Goal: Share content: Share content

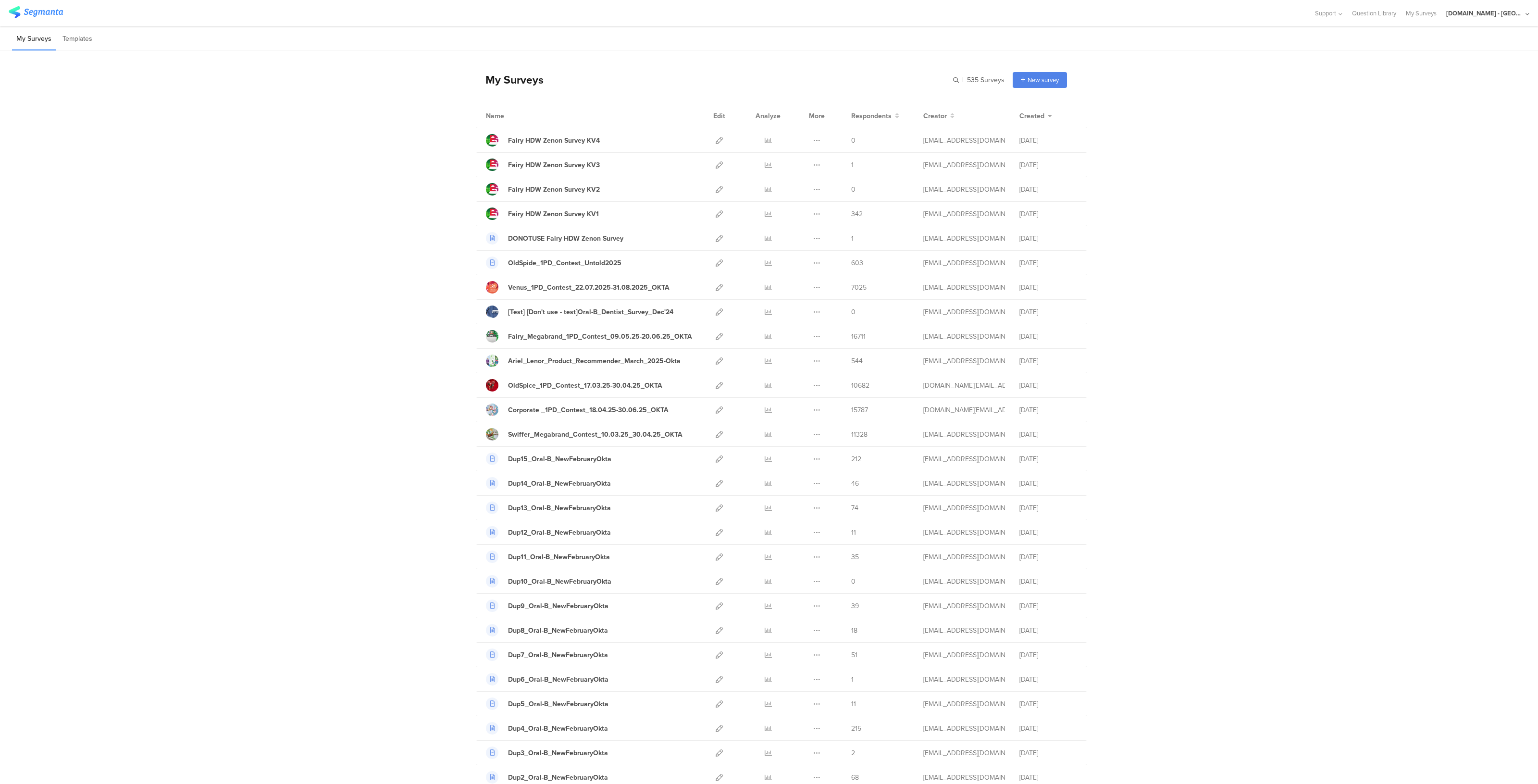
click at [1499, 10] on div "[DOMAIN_NAME] - [GEOGRAPHIC_DATA]" at bounding box center [1484, 13] width 77 height 9
click at [1451, 62] on span "JoltX [GEOGRAPHIC_DATA]" at bounding box center [1455, 62] width 75 height 9
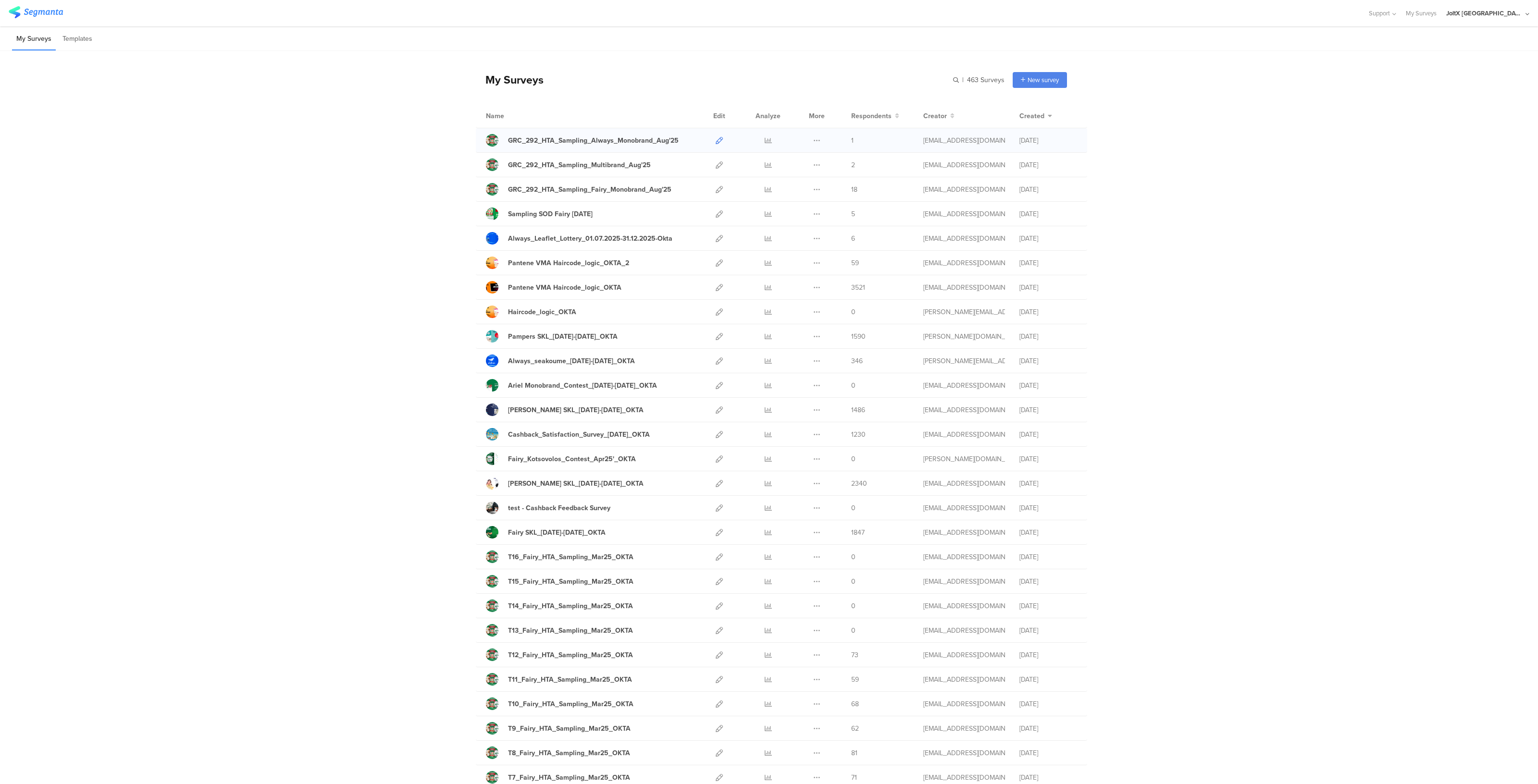
click at [716, 141] on icon at bounding box center [719, 140] width 7 height 7
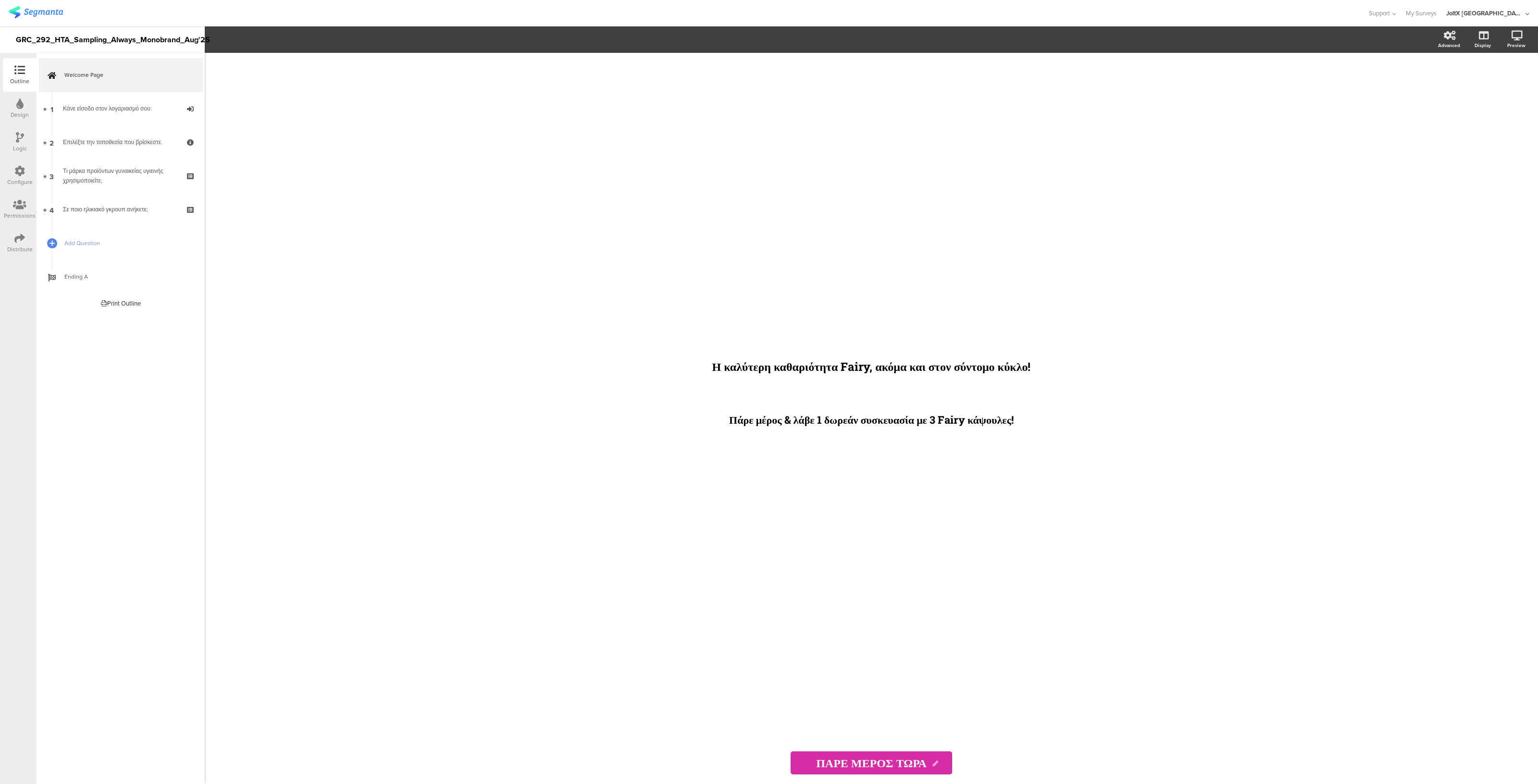
click at [20, 175] on icon at bounding box center [19, 171] width 11 height 11
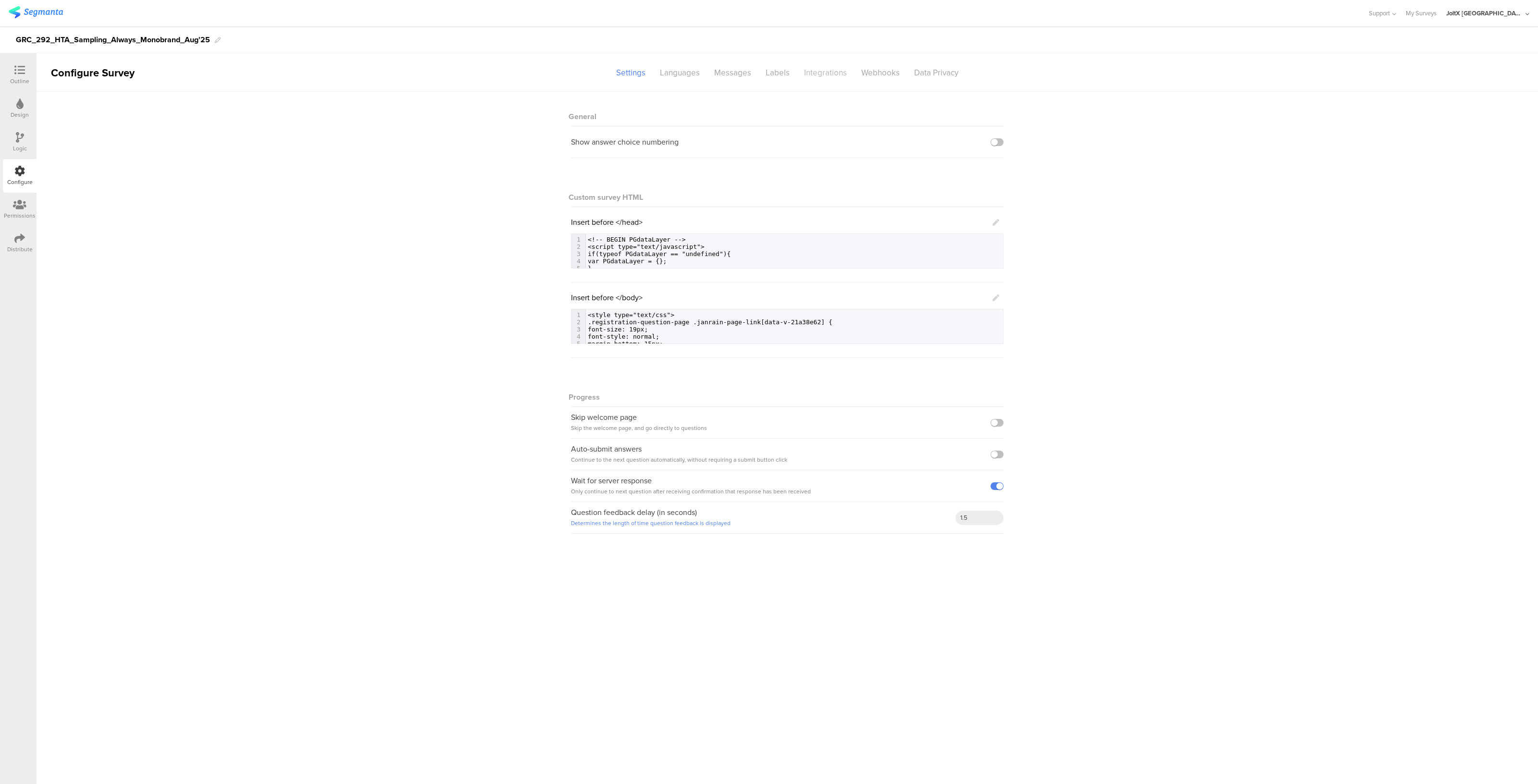
click at [819, 71] on div "Integrations" at bounding box center [825, 73] width 57 height 17
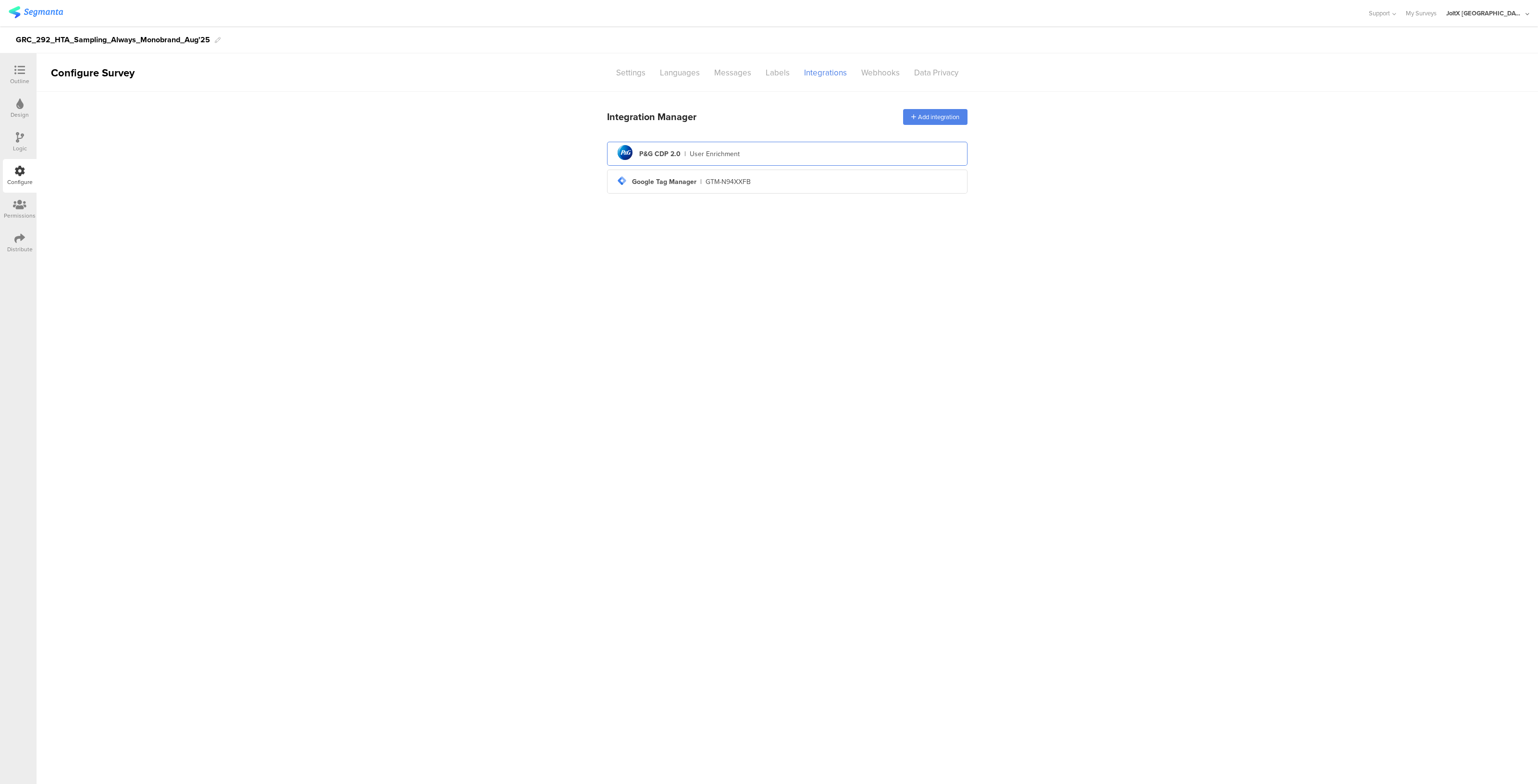
click at [703, 155] on div "User Enrichment" at bounding box center [714, 154] width 50 height 10
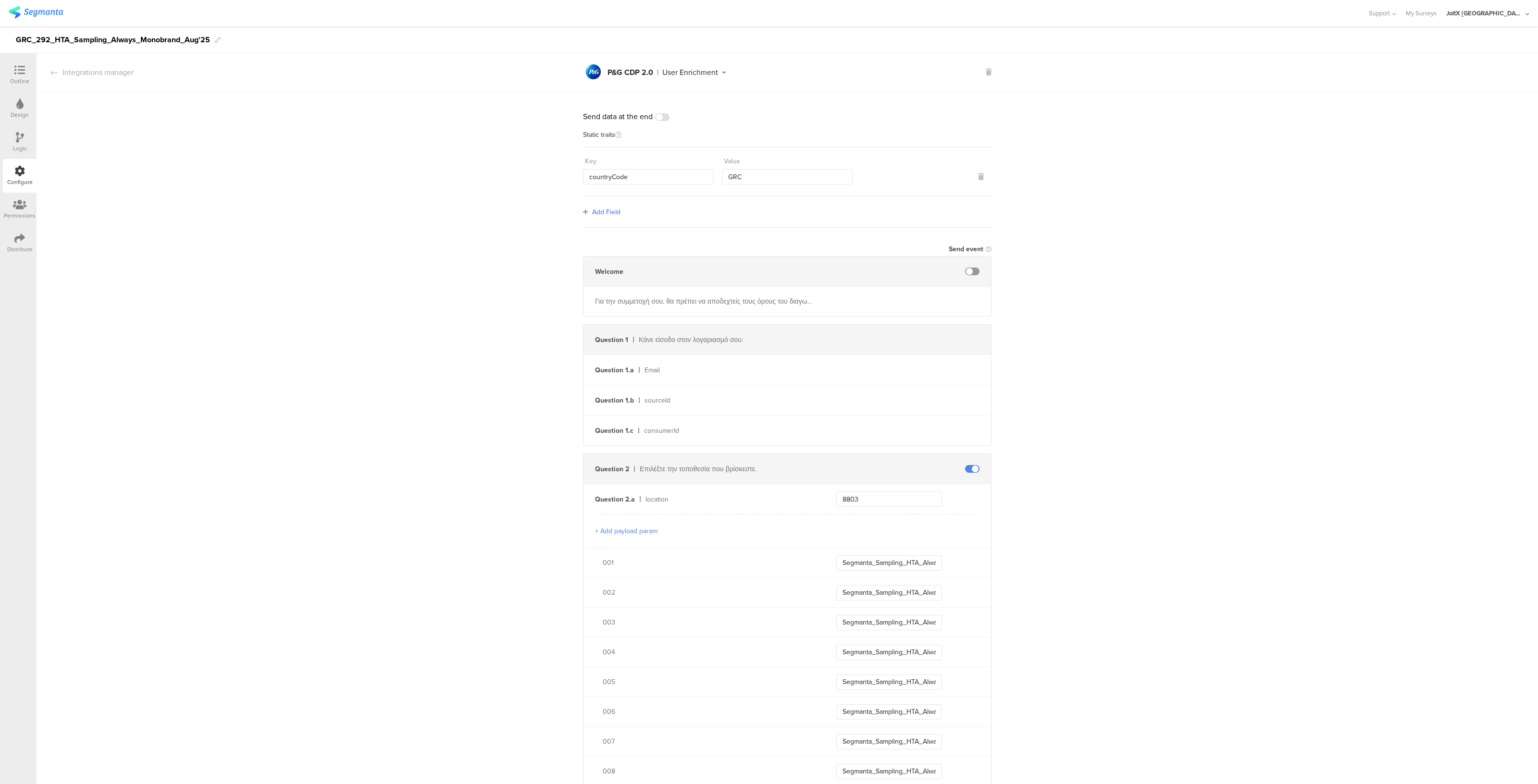
scroll to position [199, 0]
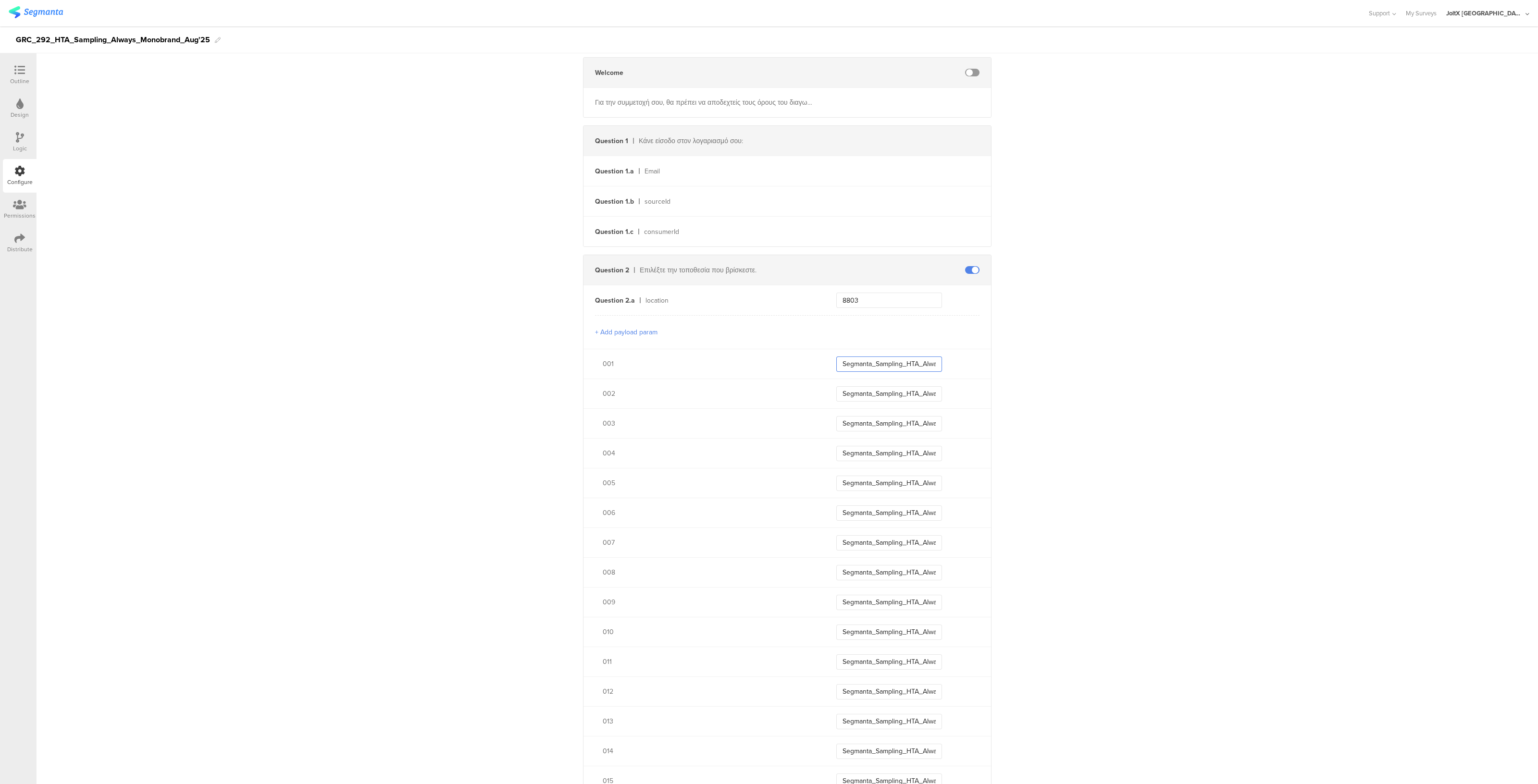
click at [873, 357] on input "Segmanta_Sampling_HTA_Always_Aug25_001" at bounding box center [889, 364] width 106 height 16
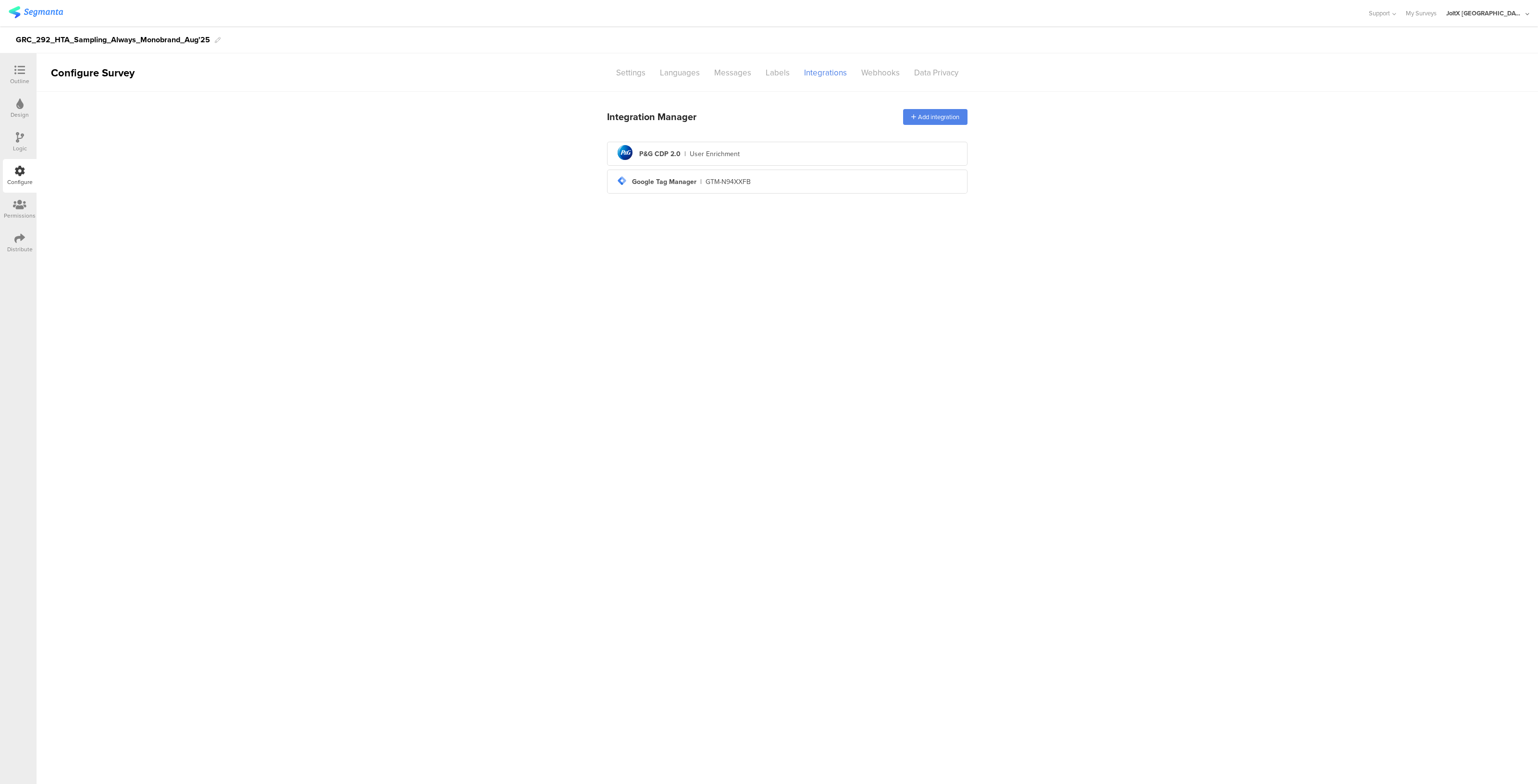
click at [43, 9] on img at bounding box center [36, 12] width 55 height 12
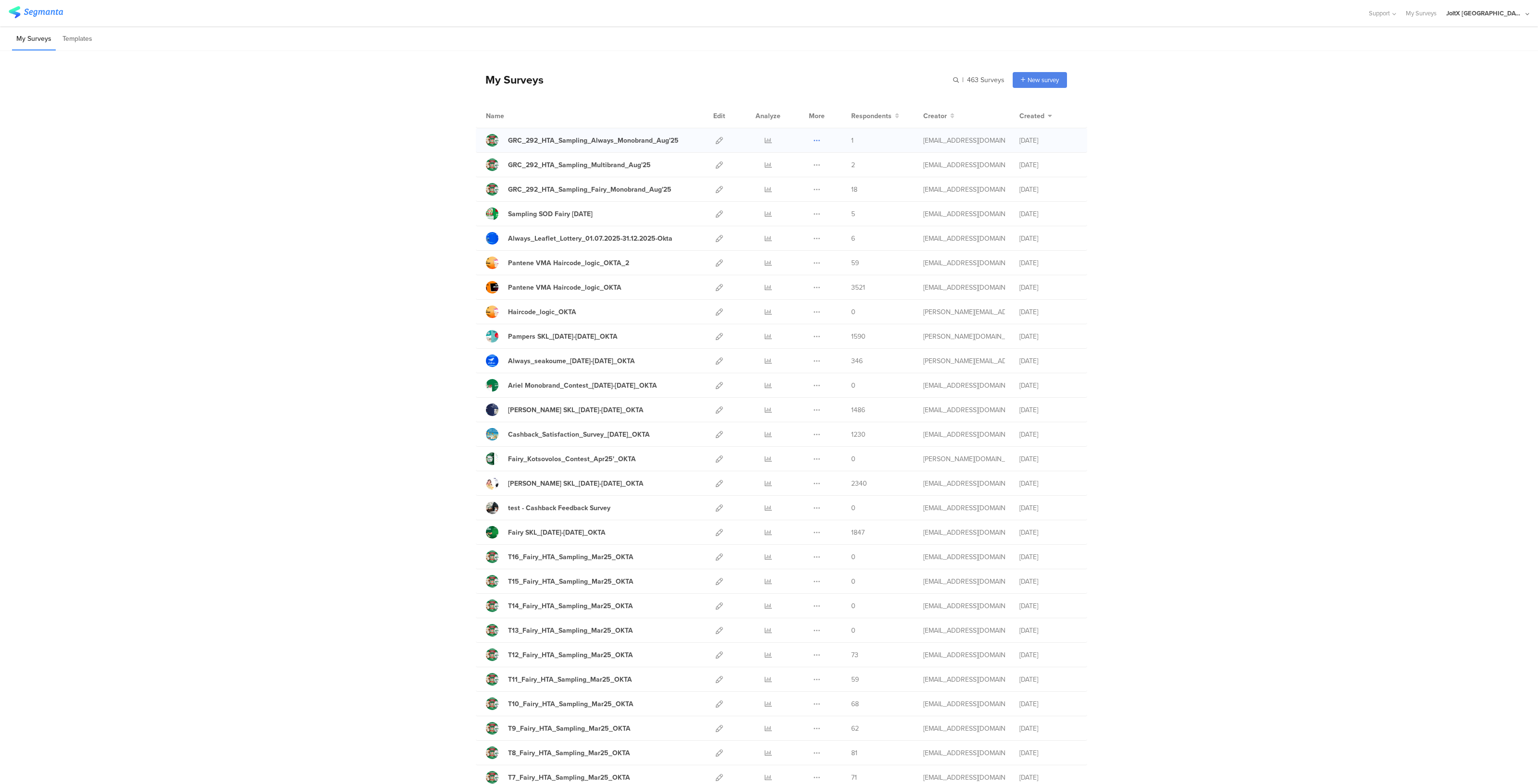
drag, startPoint x: 805, startPoint y: 138, endPoint x: 814, endPoint y: 139, distance: 9.1
click at [814, 139] on div "Duplicate Export" at bounding box center [817, 140] width 21 height 24
click at [814, 139] on icon at bounding box center [816, 140] width 7 height 7
click at [1032, 140] on div "Sep 2nd, 2025" at bounding box center [1048, 140] width 58 height 10
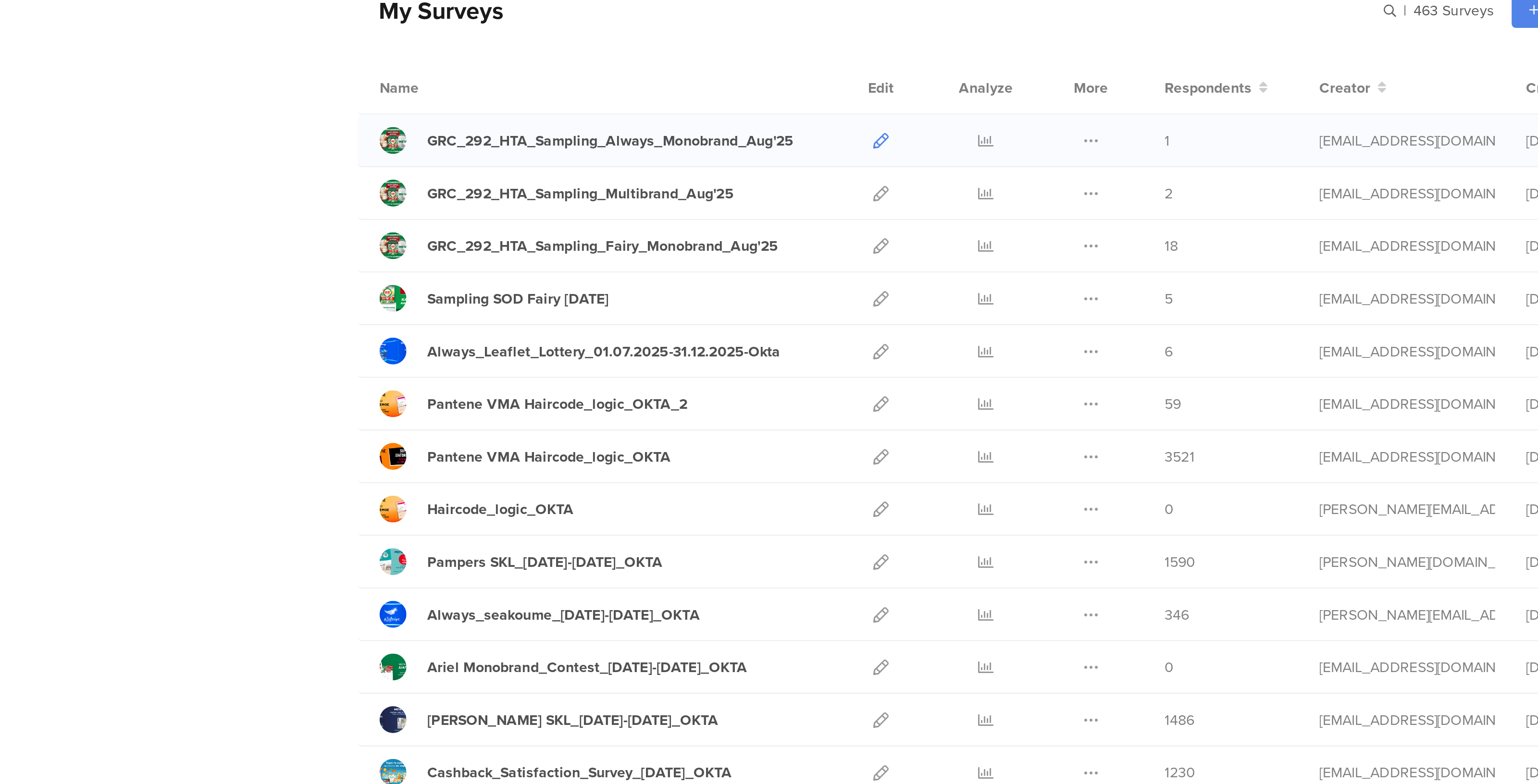
click at [718, 137] on icon at bounding box center [719, 140] width 7 height 7
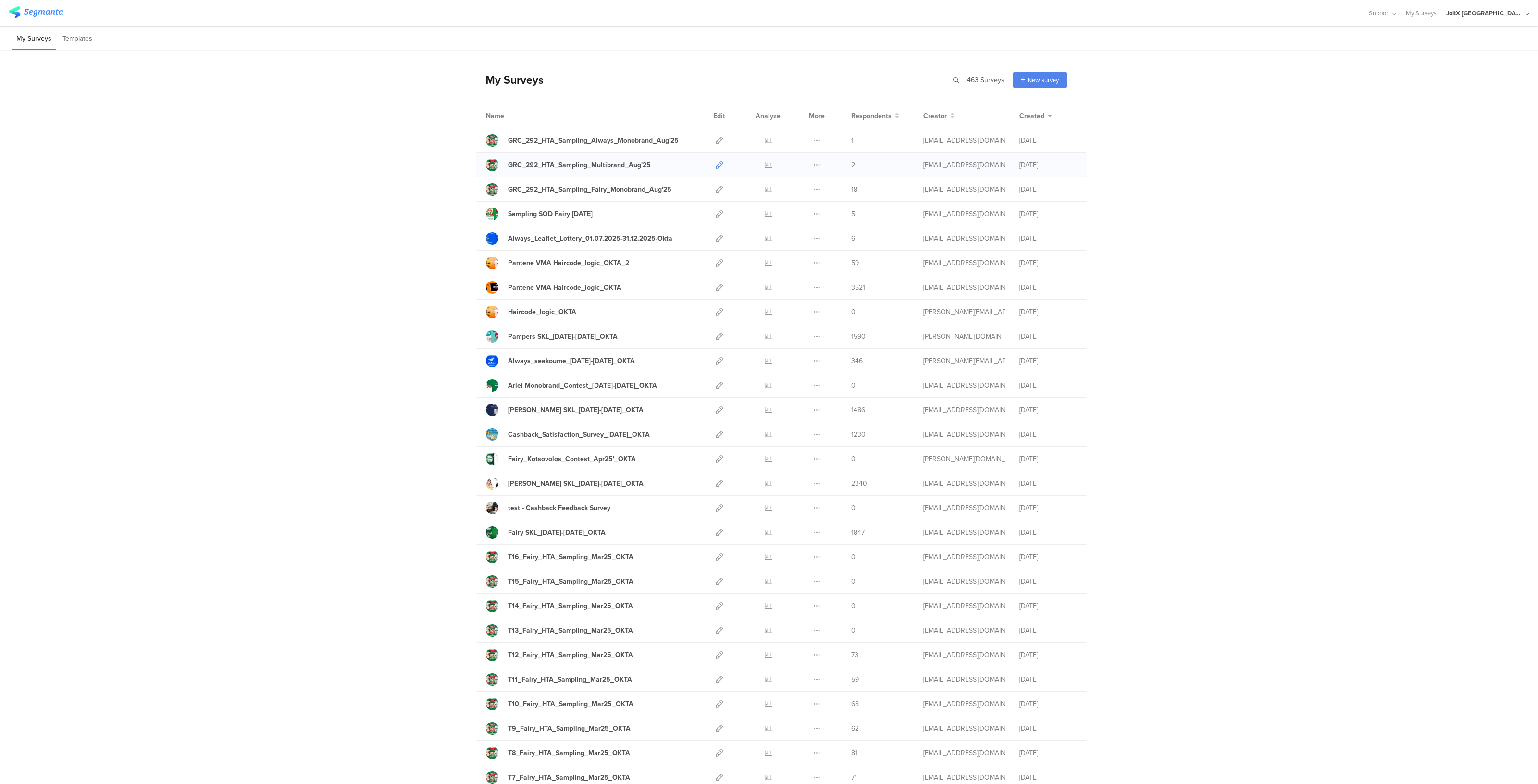
click at [716, 166] on icon at bounding box center [719, 164] width 7 height 7
click at [717, 186] on icon at bounding box center [719, 189] width 7 height 7
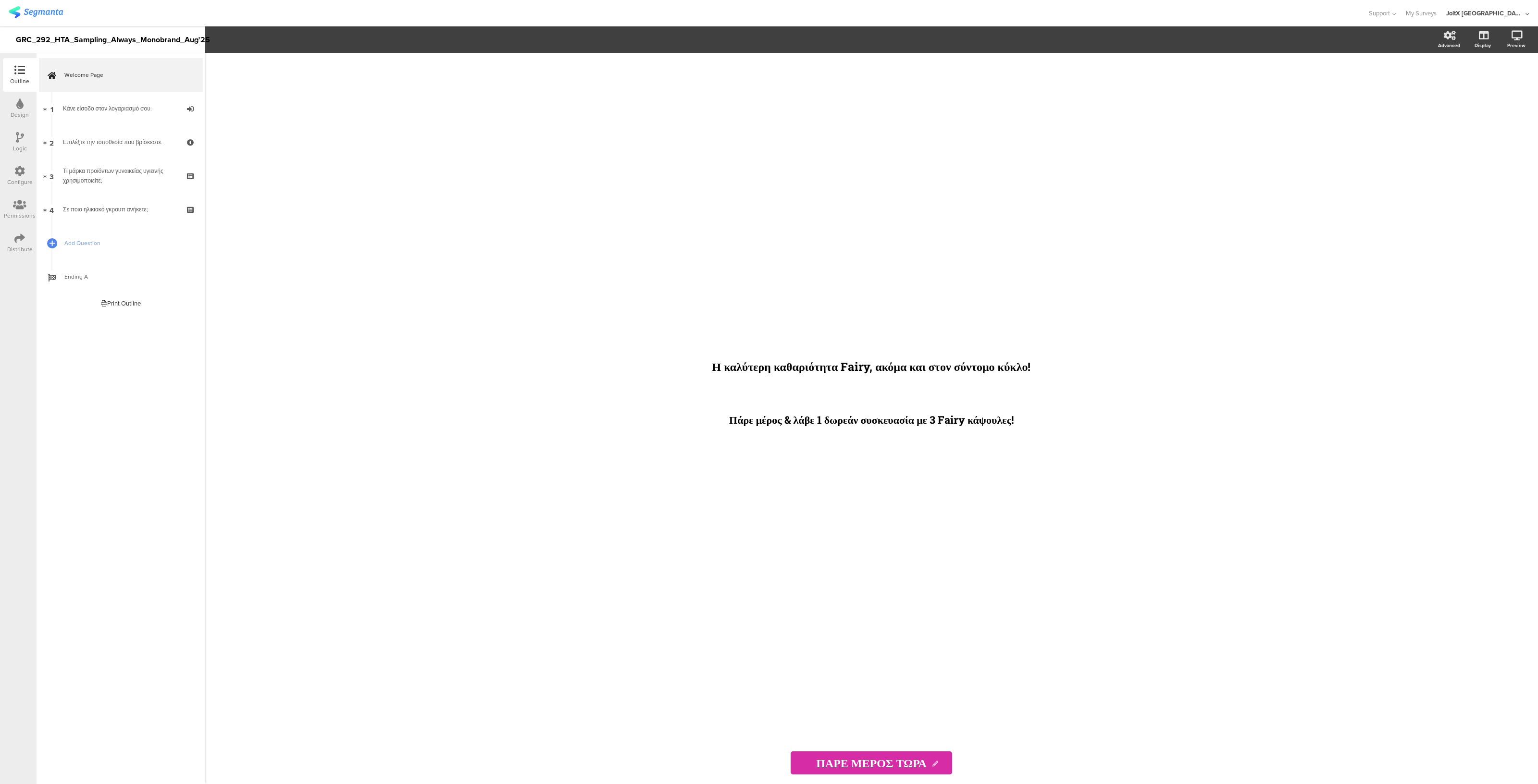
click at [18, 239] on icon at bounding box center [19, 238] width 11 height 11
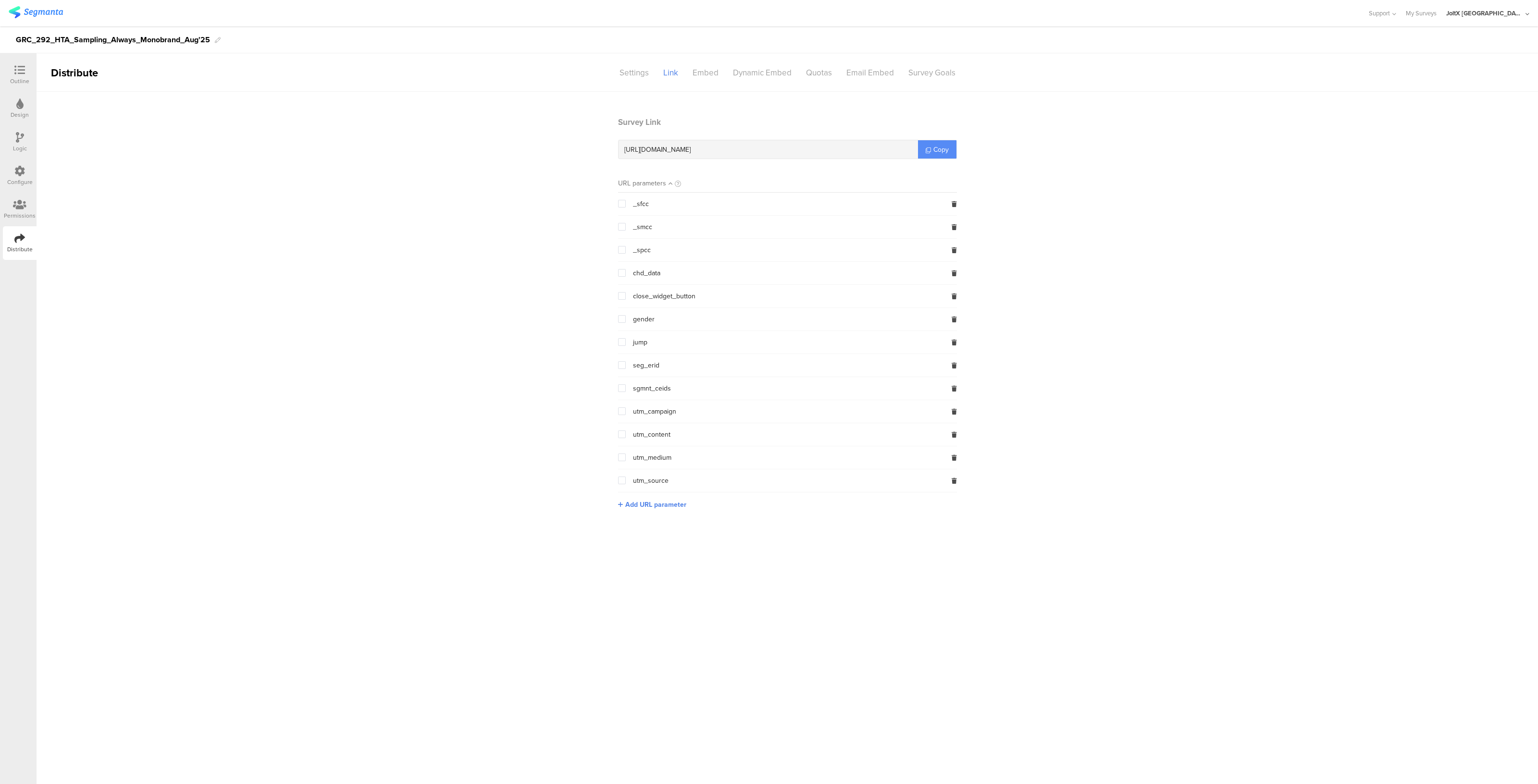
click at [936, 145] on span "Copy" at bounding box center [941, 150] width 16 height 10
click at [938, 152] on span "Copy" at bounding box center [941, 150] width 16 height 10
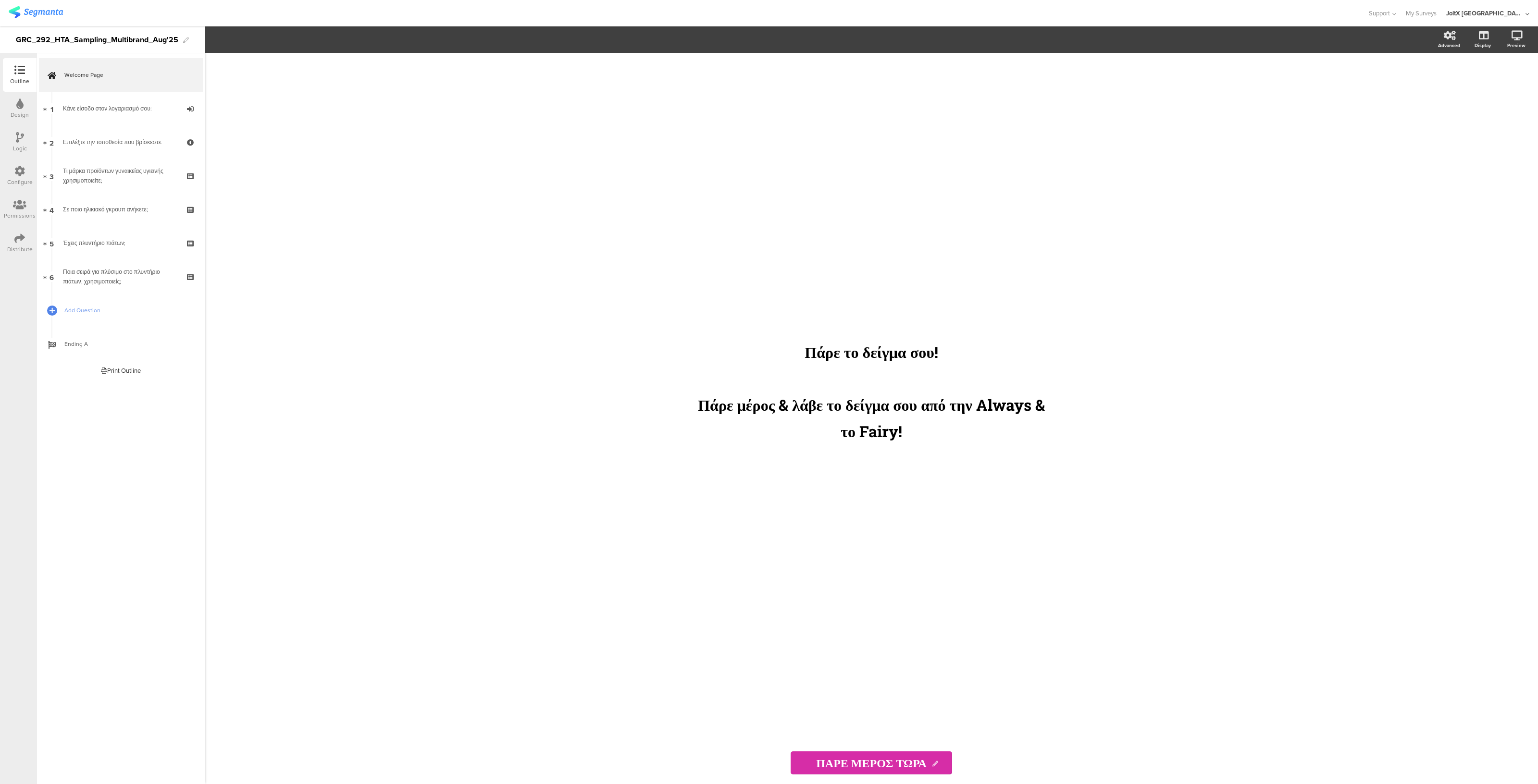
click at [18, 235] on icon at bounding box center [19, 238] width 11 height 11
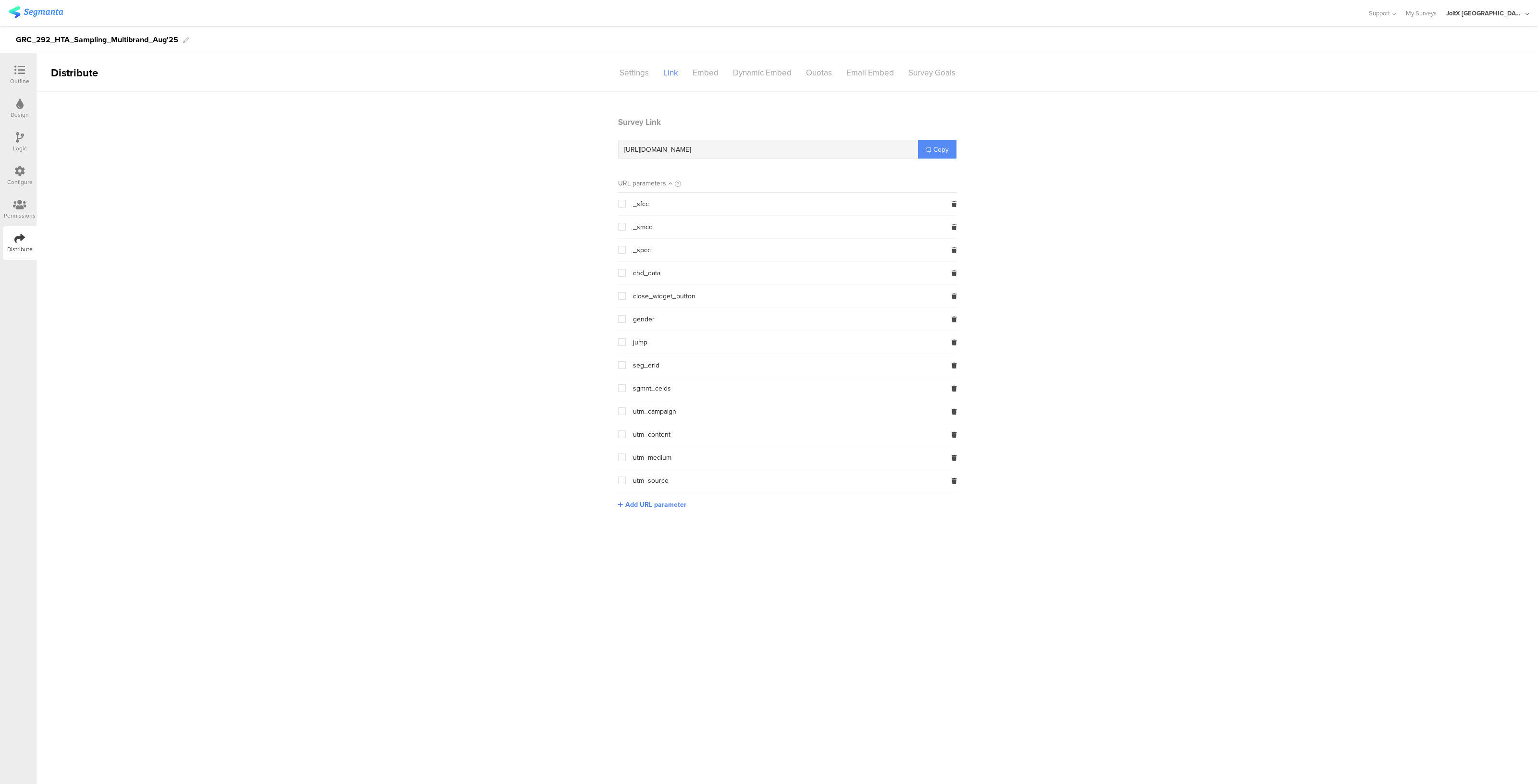
click at [935, 153] on span "Copy" at bounding box center [941, 150] width 16 height 10
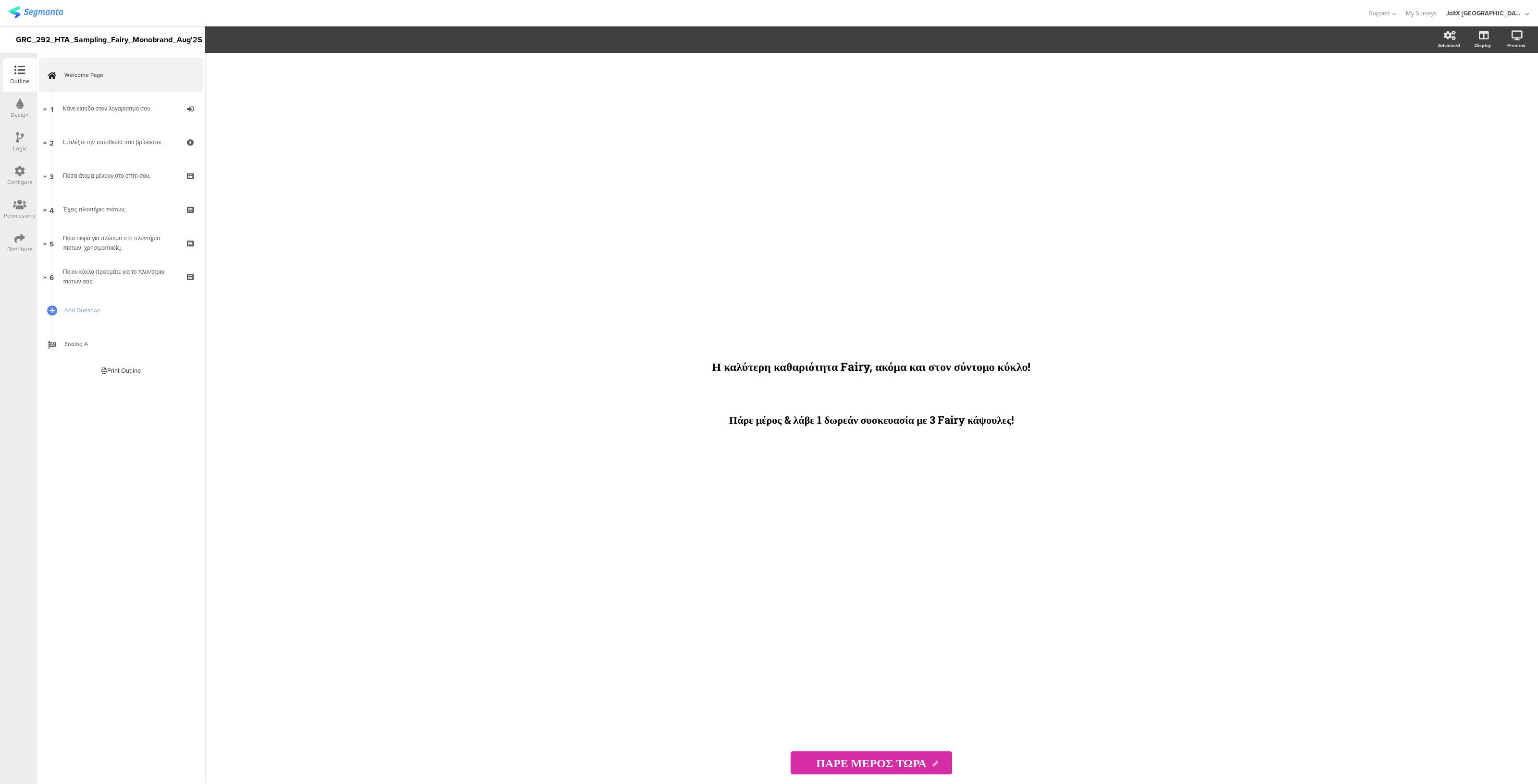
click at [19, 241] on icon at bounding box center [19, 238] width 11 height 11
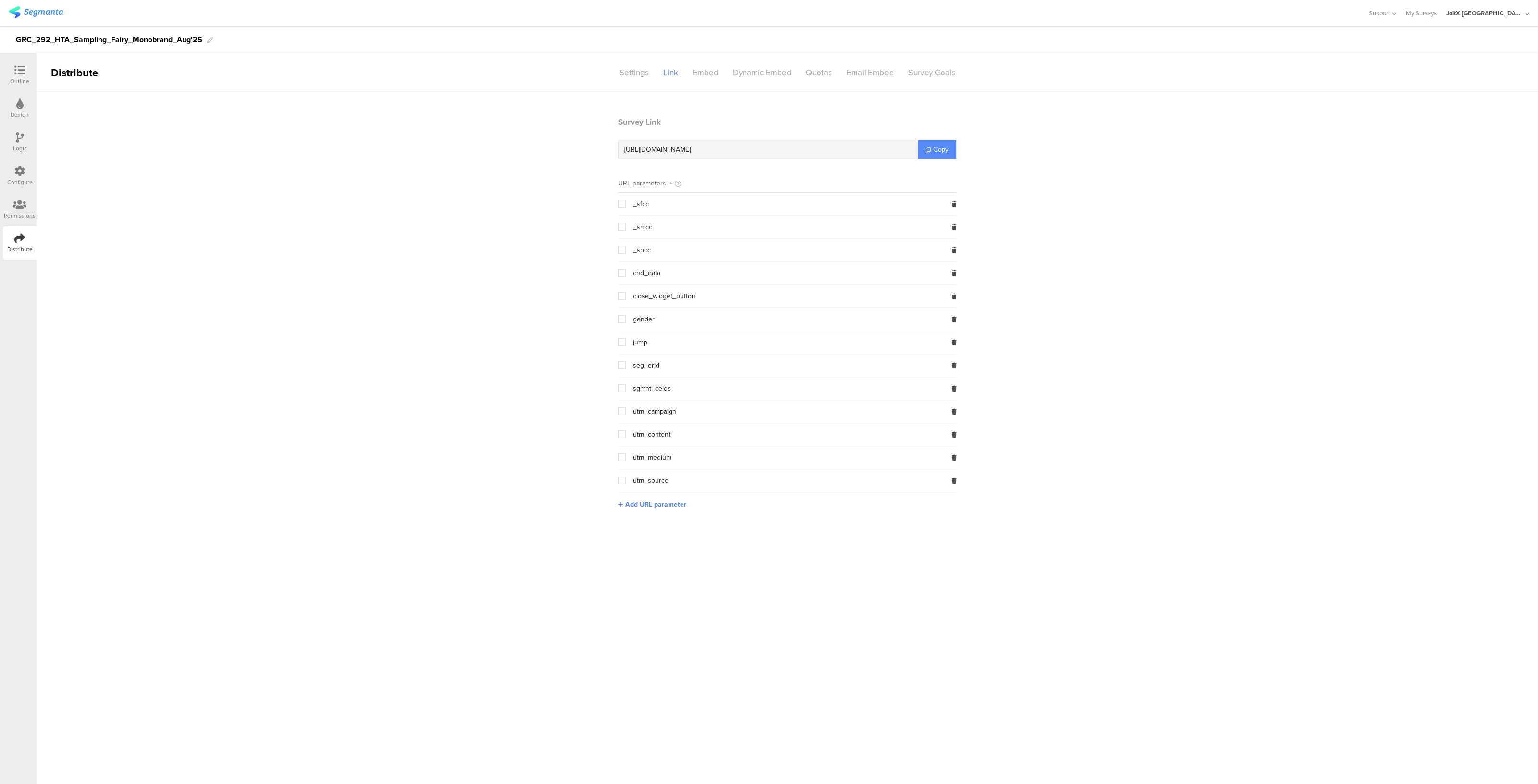
click at [947, 148] on span "Copy" at bounding box center [941, 150] width 16 height 10
